Goal: Browse casually: Explore the website without a specific task or goal

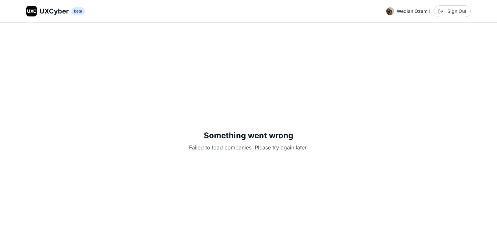
scroll to position [23, 0]
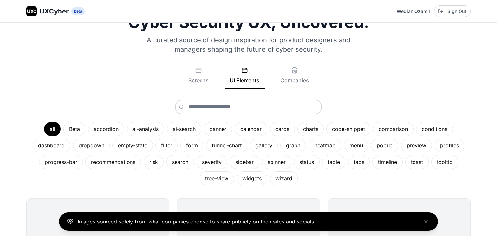
scroll to position [25, 0]
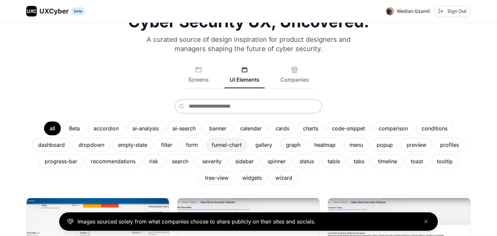
click at [235, 147] on div "funnel-chart" at bounding box center [226, 145] width 41 height 14
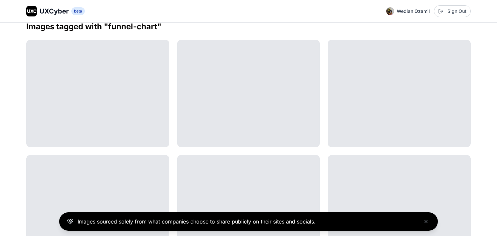
scroll to position [143, 0]
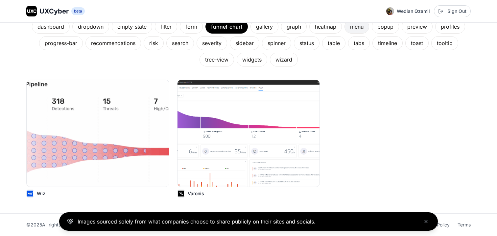
click at [355, 31] on div "menu" at bounding box center [357, 27] width 25 height 14
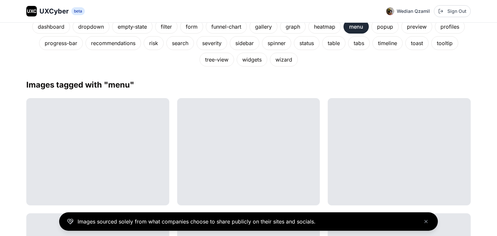
scroll to position [201, 0]
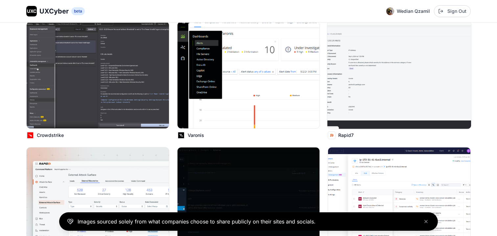
click at [361, 81] on img at bounding box center [400, 75] width 144 height 108
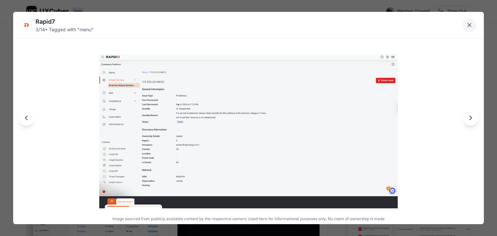
click at [469, 27] on icon "Close lightbox" at bounding box center [470, 25] width 7 height 7
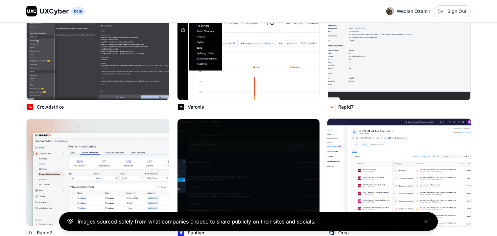
scroll to position [226, 0]
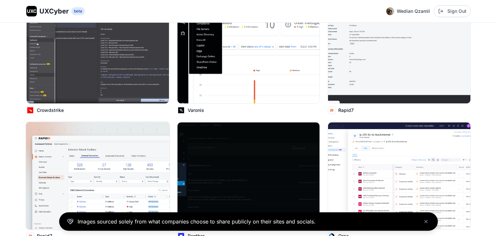
click at [107, 165] on img at bounding box center [98, 176] width 144 height 108
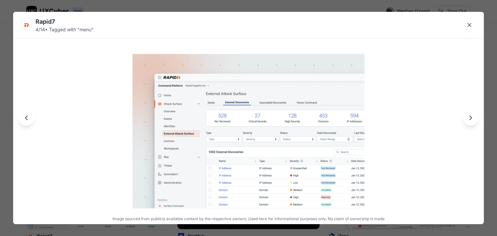
click at [112, 93] on div at bounding box center [248, 118] width 471 height 212
click at [468, 24] on icon "Close lightbox" at bounding box center [470, 25] width 7 height 7
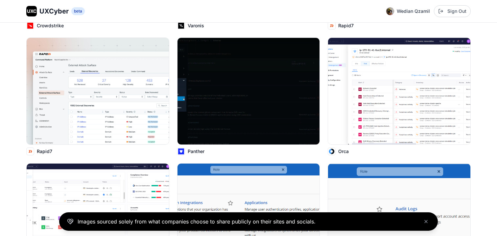
scroll to position [311, 0]
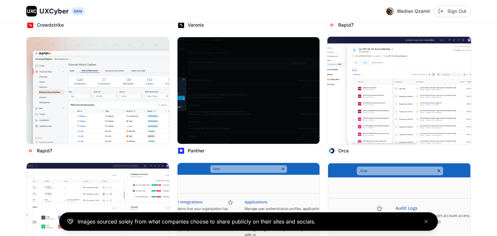
click at [387, 89] on img at bounding box center [400, 91] width 144 height 108
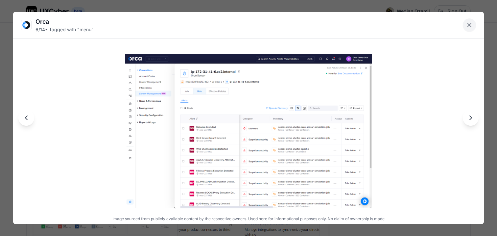
click at [473, 27] on button "Close lightbox" at bounding box center [469, 24] width 13 height 13
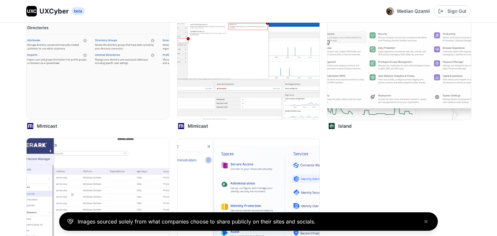
scroll to position [646, 0]
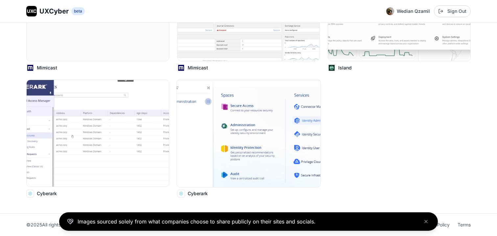
click at [266, 122] on img at bounding box center [249, 133] width 144 height 108
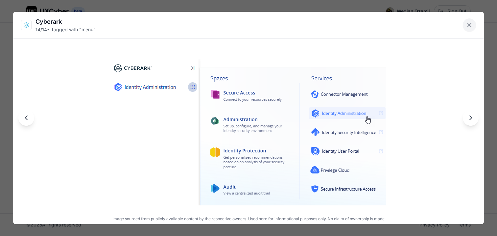
click at [469, 28] on icon "Close lightbox" at bounding box center [470, 25] width 7 height 7
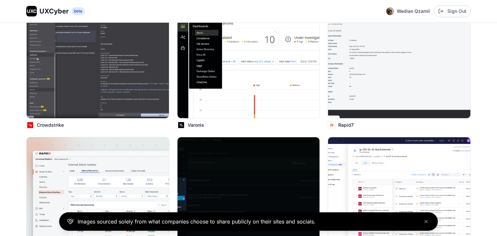
scroll to position [0, 0]
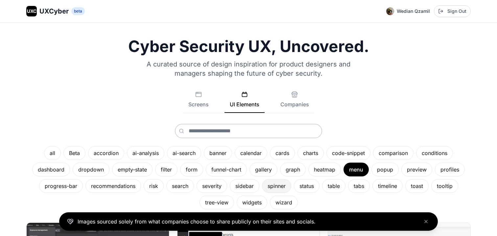
click at [282, 186] on div "spinner" at bounding box center [276, 186] width 29 height 14
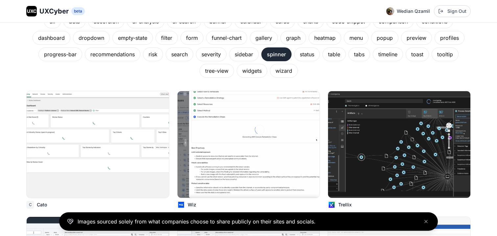
scroll to position [133, 0]
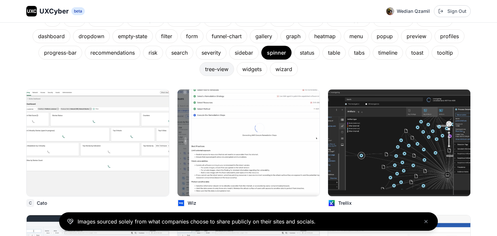
click at [219, 74] on div "tree-view" at bounding box center [217, 69] width 35 height 14
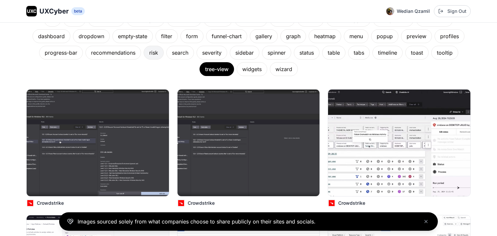
click at [145, 58] on div "risk" at bounding box center [154, 53] width 20 height 14
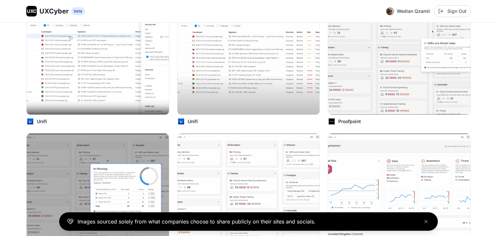
scroll to position [109, 0]
